Goal: Navigation & Orientation: Find specific page/section

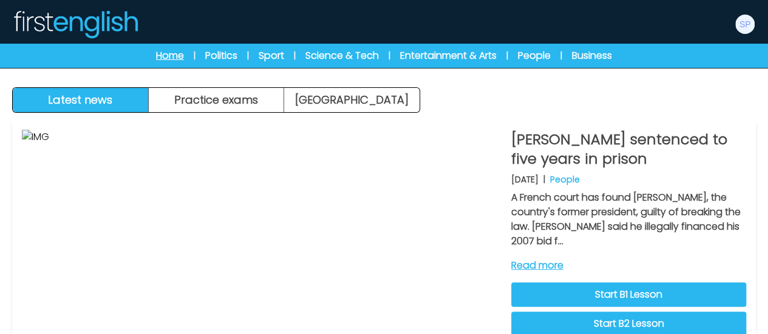
click at [161, 53] on link "Home" at bounding box center [170, 56] width 28 height 15
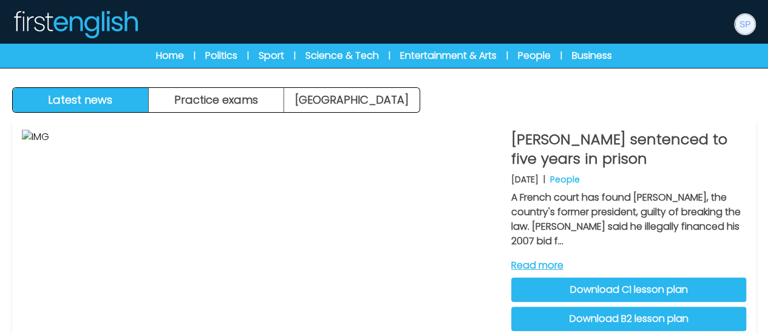
click at [739, 24] on img at bounding box center [744, 24] width 19 height 19
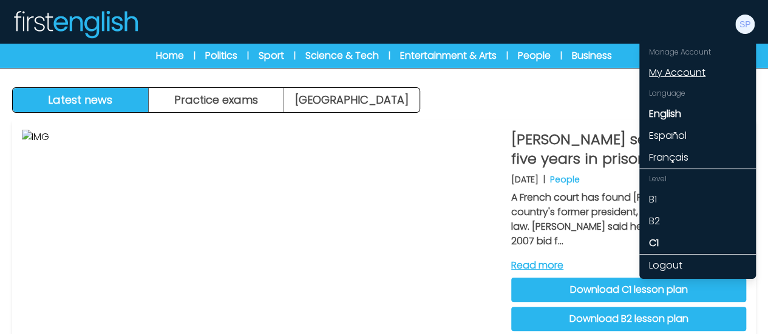
click at [695, 71] on link "My Account" at bounding box center [697, 73] width 117 height 22
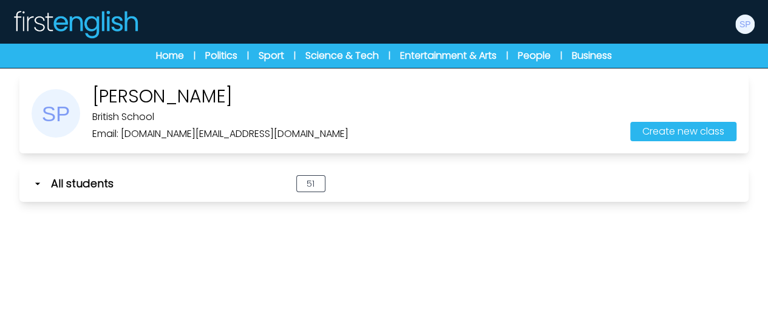
scroll to position [68, 0]
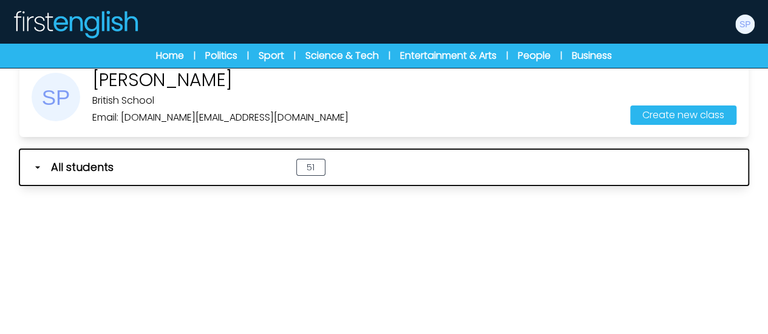
click at [315, 173] on span "51" at bounding box center [310, 167] width 29 height 17
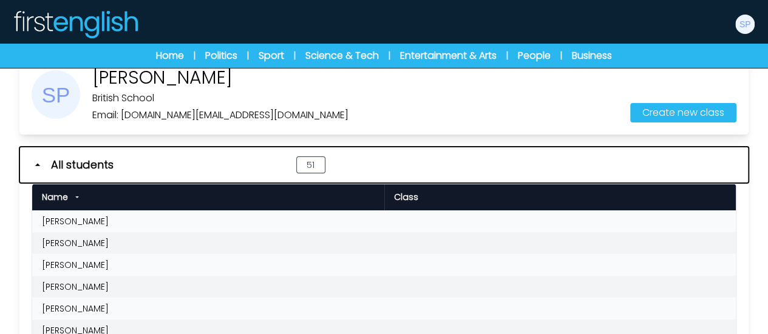
scroll to position [0, 0]
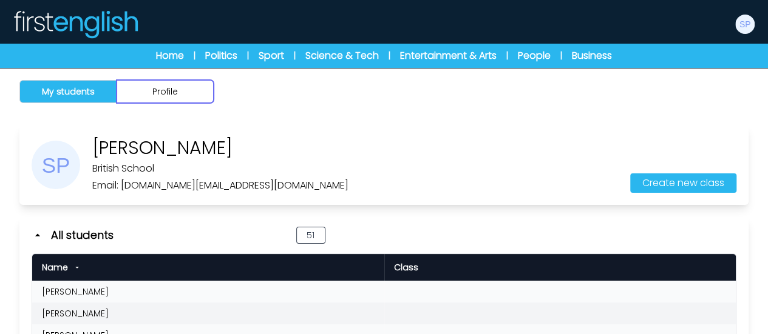
click at [166, 93] on button "Profile" at bounding box center [165, 91] width 97 height 23
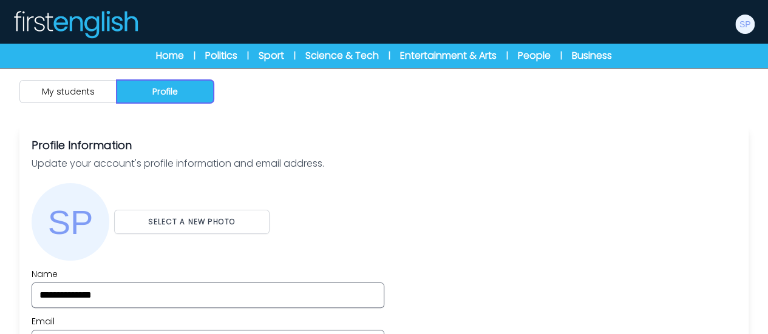
click at [166, 93] on button "Profile" at bounding box center [165, 91] width 97 height 23
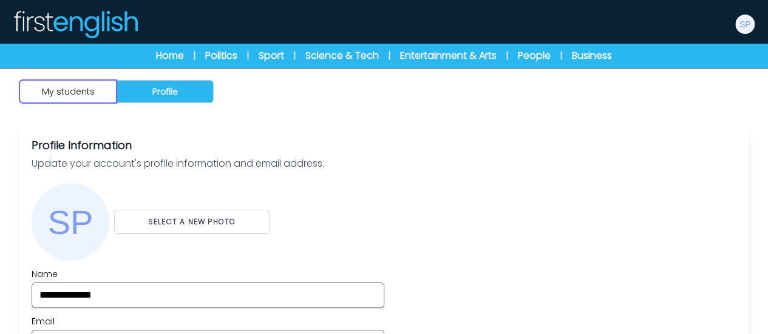
click at [93, 87] on button "My students" at bounding box center [67, 91] width 97 height 23
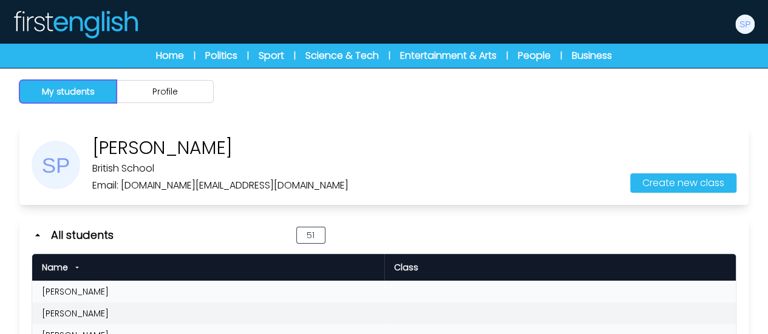
click at [93, 87] on button "My students" at bounding box center [67, 91] width 97 height 23
click at [165, 56] on link "Home" at bounding box center [170, 56] width 28 height 15
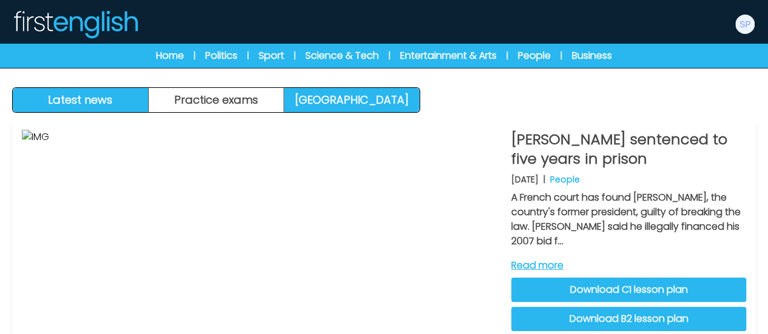
click at [311, 97] on link "[GEOGRAPHIC_DATA]" at bounding box center [351, 100] width 135 height 24
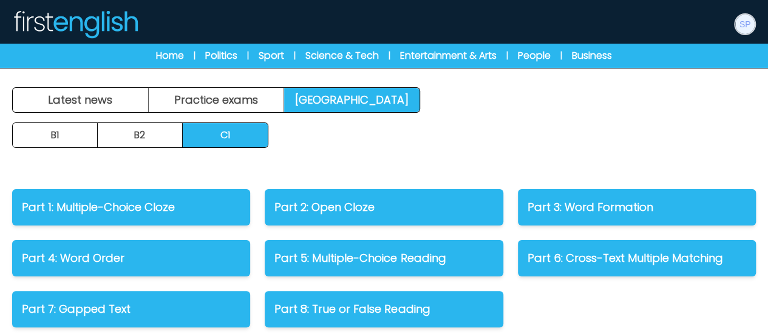
click at [738, 26] on img at bounding box center [744, 24] width 19 height 19
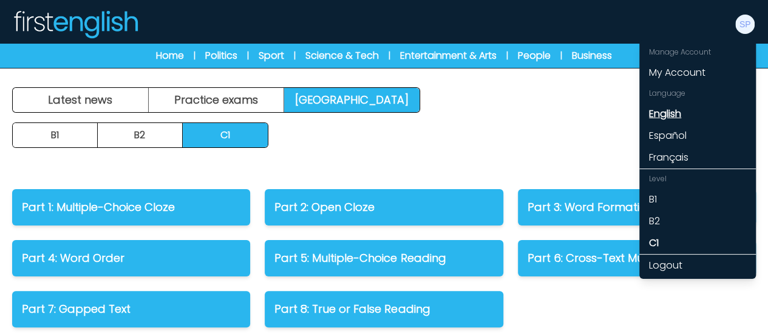
click at [666, 116] on link "English" at bounding box center [697, 114] width 117 height 22
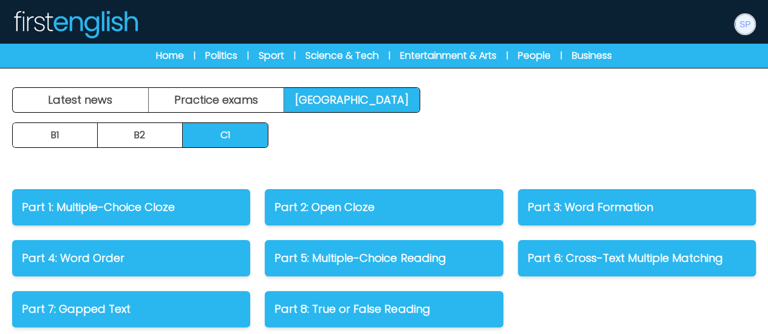
click at [746, 19] on img at bounding box center [744, 24] width 19 height 19
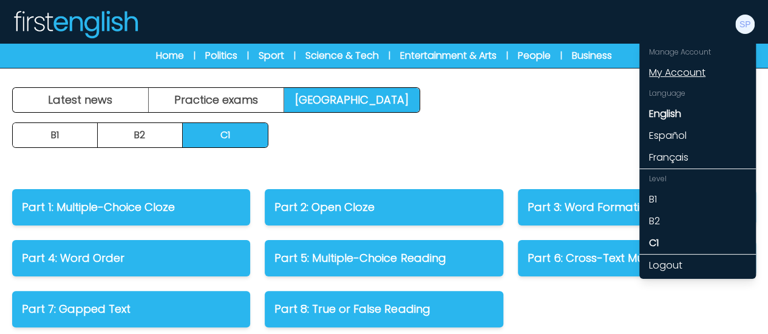
click at [693, 71] on link "My Account" at bounding box center [697, 73] width 117 height 22
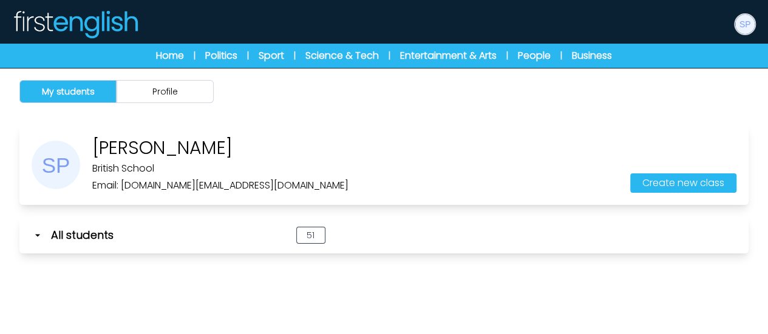
click at [740, 21] on img at bounding box center [744, 24] width 19 height 19
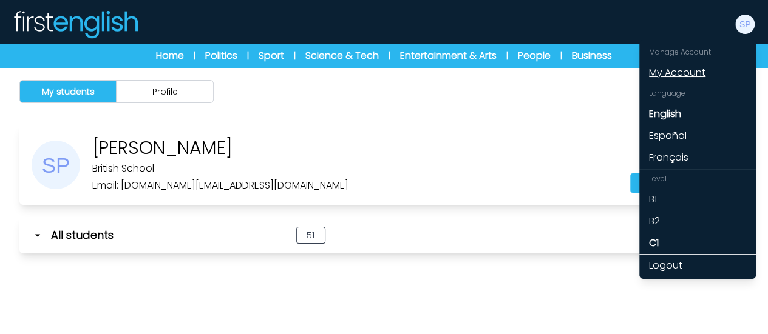
click at [683, 73] on link "My Account" at bounding box center [697, 73] width 117 height 22
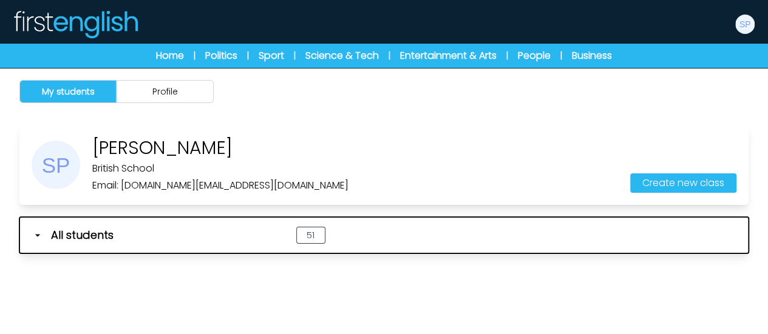
click at [86, 236] on span "All students" at bounding box center [82, 235] width 62 height 17
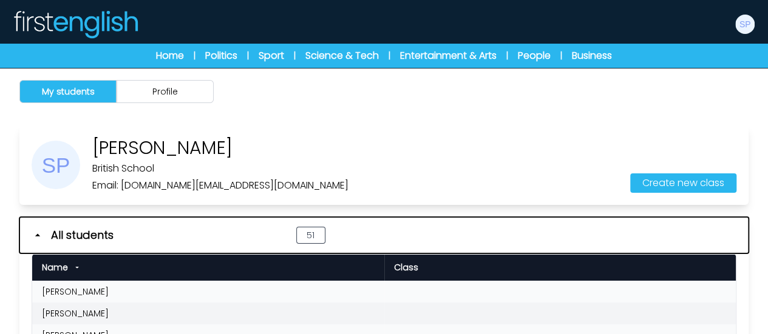
click at [86, 236] on span "All students" at bounding box center [82, 235] width 62 height 17
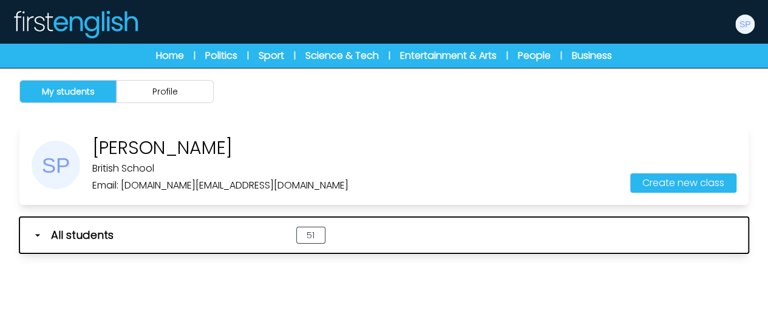
click at [86, 236] on span "All students" at bounding box center [82, 235] width 62 height 17
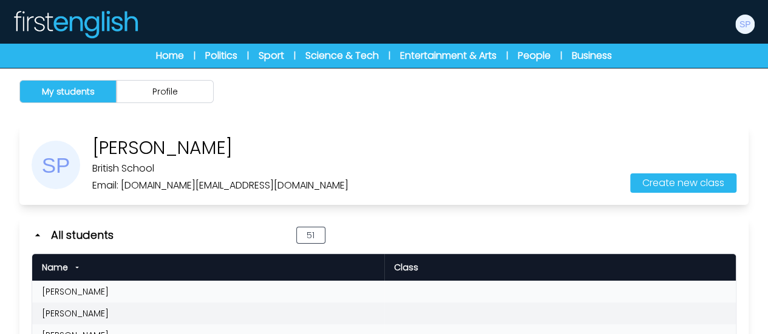
click at [66, 294] on td "Adnan Khalid" at bounding box center [208, 292] width 352 height 22
click at [172, 54] on link "Home" at bounding box center [170, 56] width 28 height 15
